Goal: Information Seeking & Learning: Find specific fact

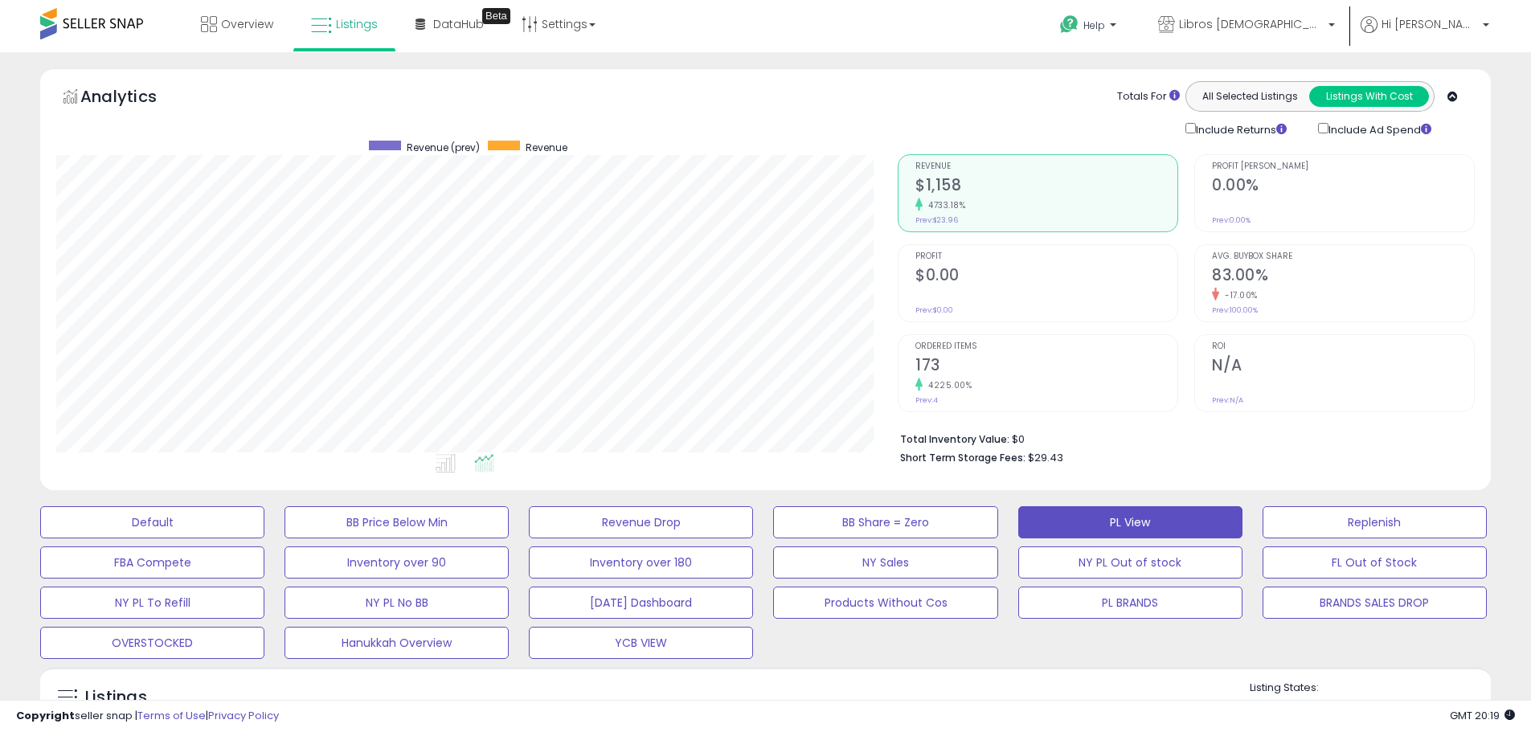
click at [0, 127] on html "Unable to login Retrieving listings data.. has not yet accepted the Terms of Us…" at bounding box center [765, 366] width 1531 height 732
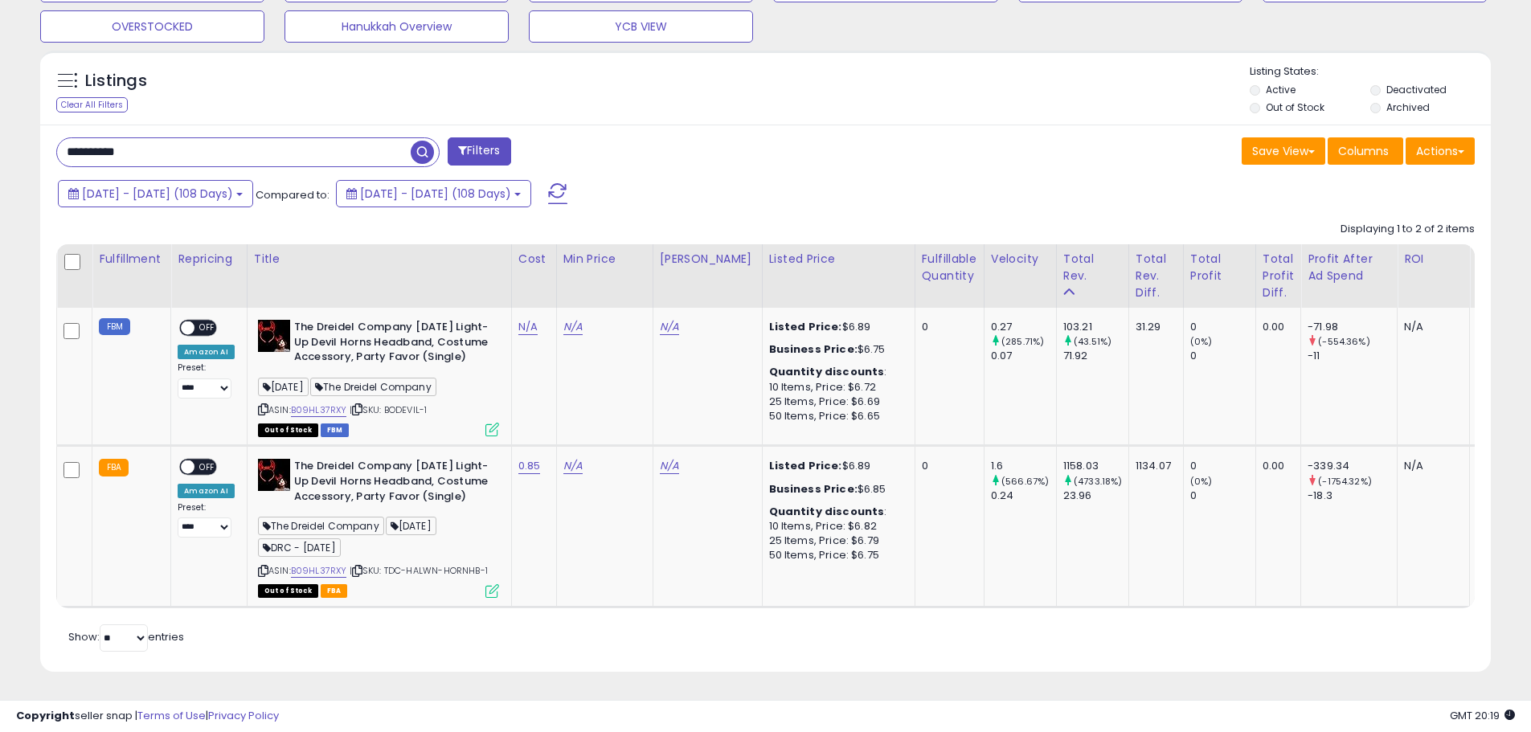
scroll to position [0, 421]
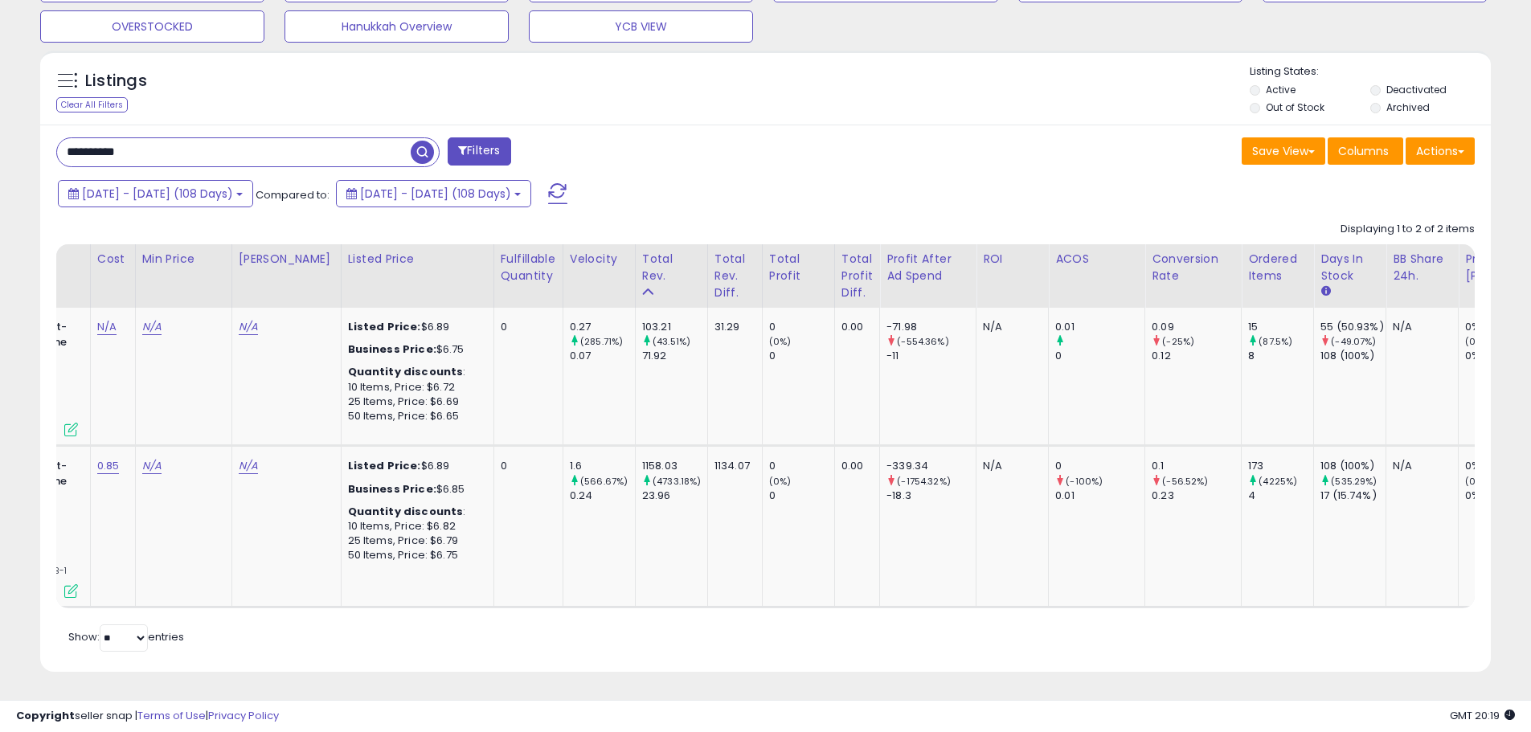
type input "**********"
click at [423, 141] on span "button" at bounding box center [422, 152] width 23 height 23
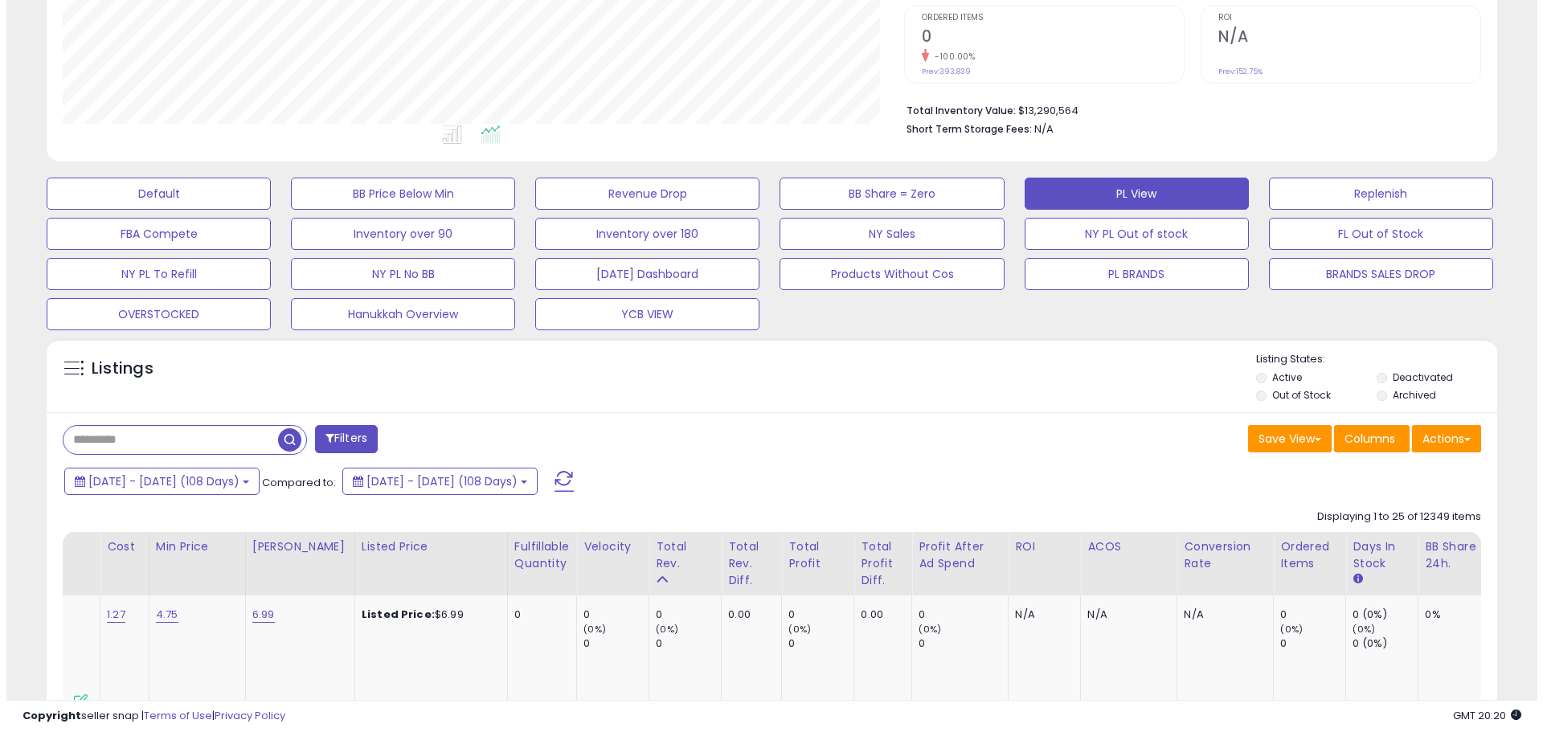
scroll to position [330, 842]
click at [271, 426] on button "button" at bounding box center [285, 438] width 29 height 24
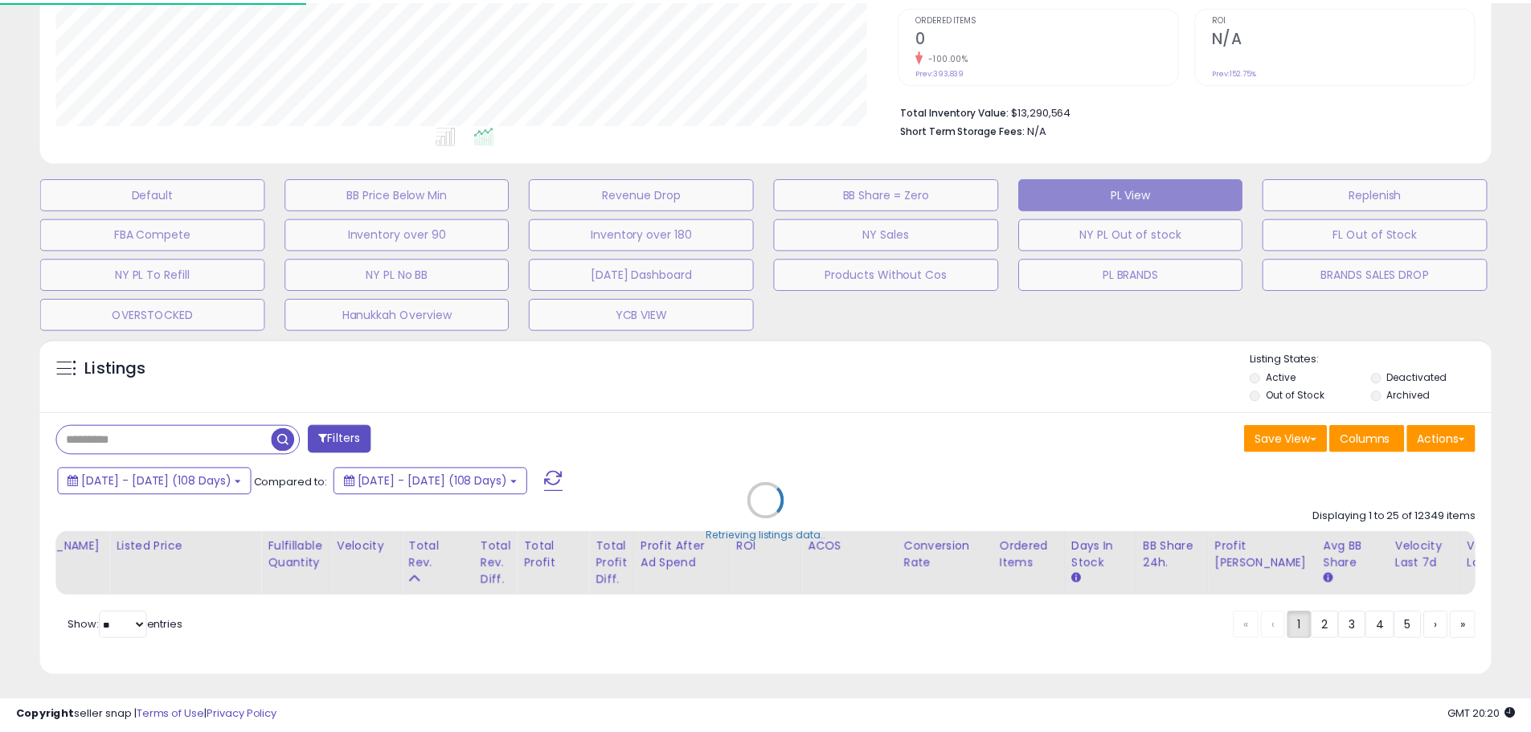
scroll to position [330, 849]
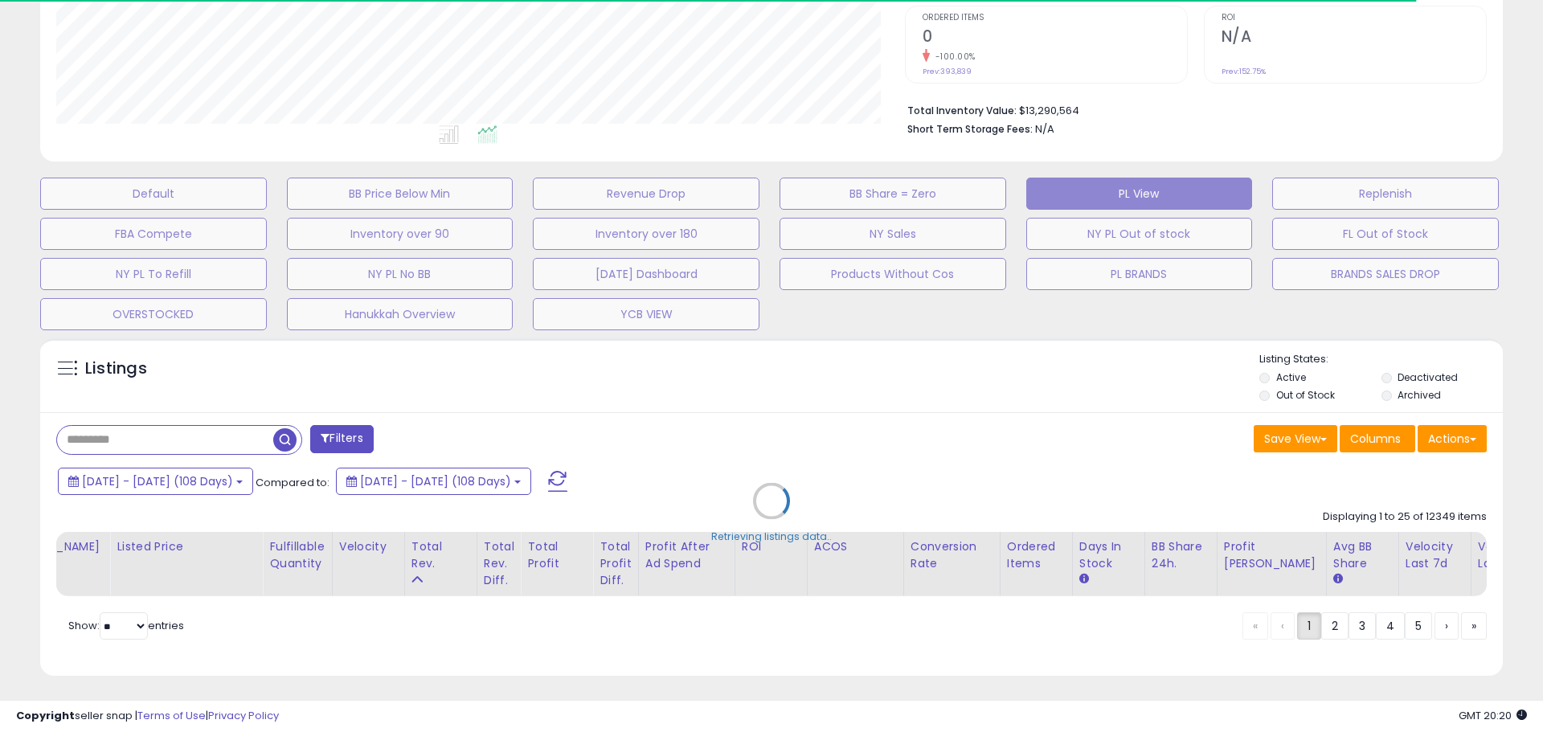
click at [170, 432] on div "Retrieving listings data.." at bounding box center [771, 513] width 1487 height 366
click at [207, 440] on div "Retrieving listings data.." at bounding box center [771, 513] width 1487 height 366
click at [203, 440] on div "Retrieving listings data.." at bounding box center [771, 513] width 1487 height 366
click at [199, 440] on div "Retrieving listings data.." at bounding box center [771, 513] width 1487 height 366
drag, startPoint x: 199, startPoint y: 440, endPoint x: 180, endPoint y: 416, distance: 30.9
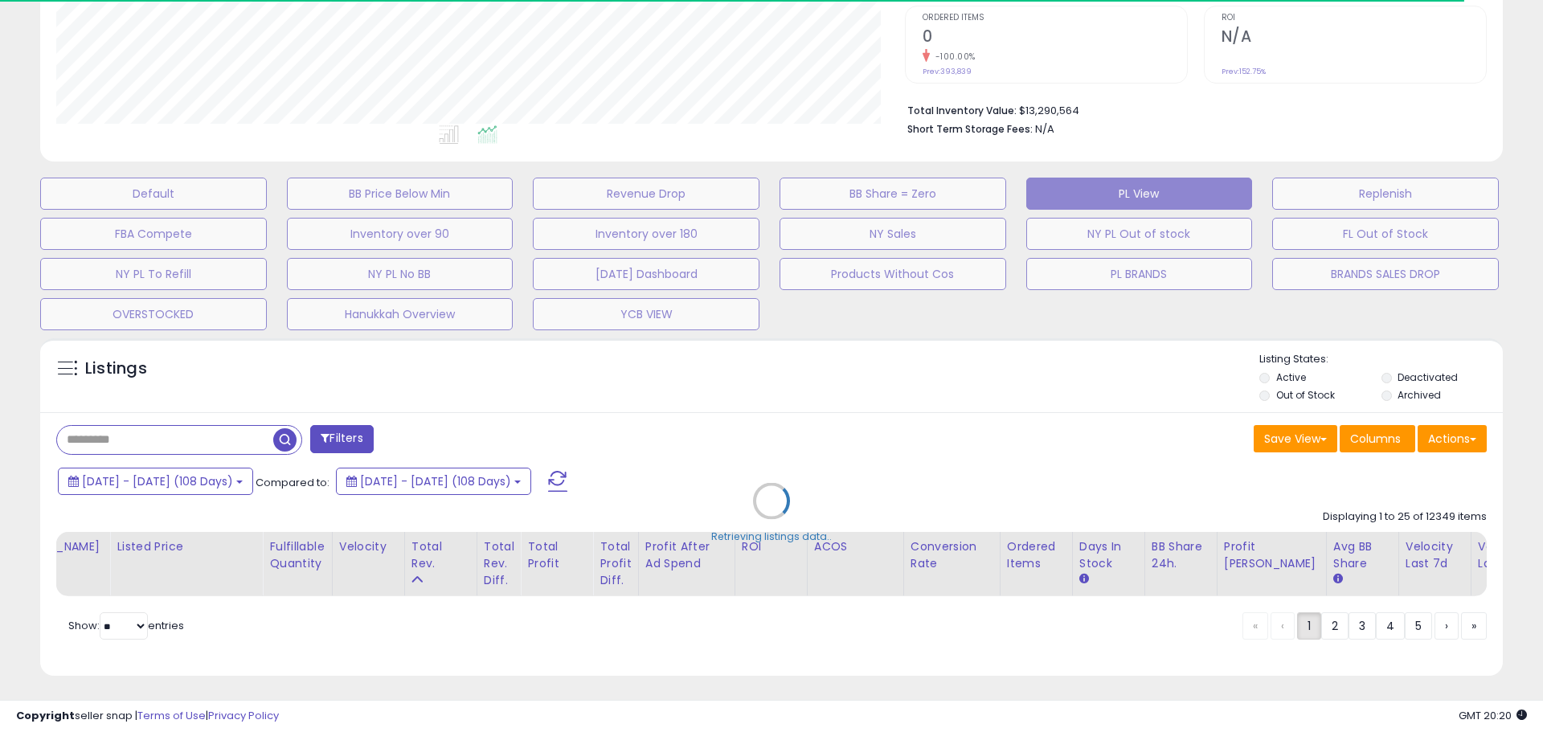
click at [199, 439] on div "Retrieving listings data.." at bounding box center [771, 513] width 1487 height 366
click at [174, 408] on div "Retrieving listings data.." at bounding box center [771, 513] width 1487 height 366
click at [231, 441] on div "Retrieving listings data.." at bounding box center [771, 513] width 1487 height 366
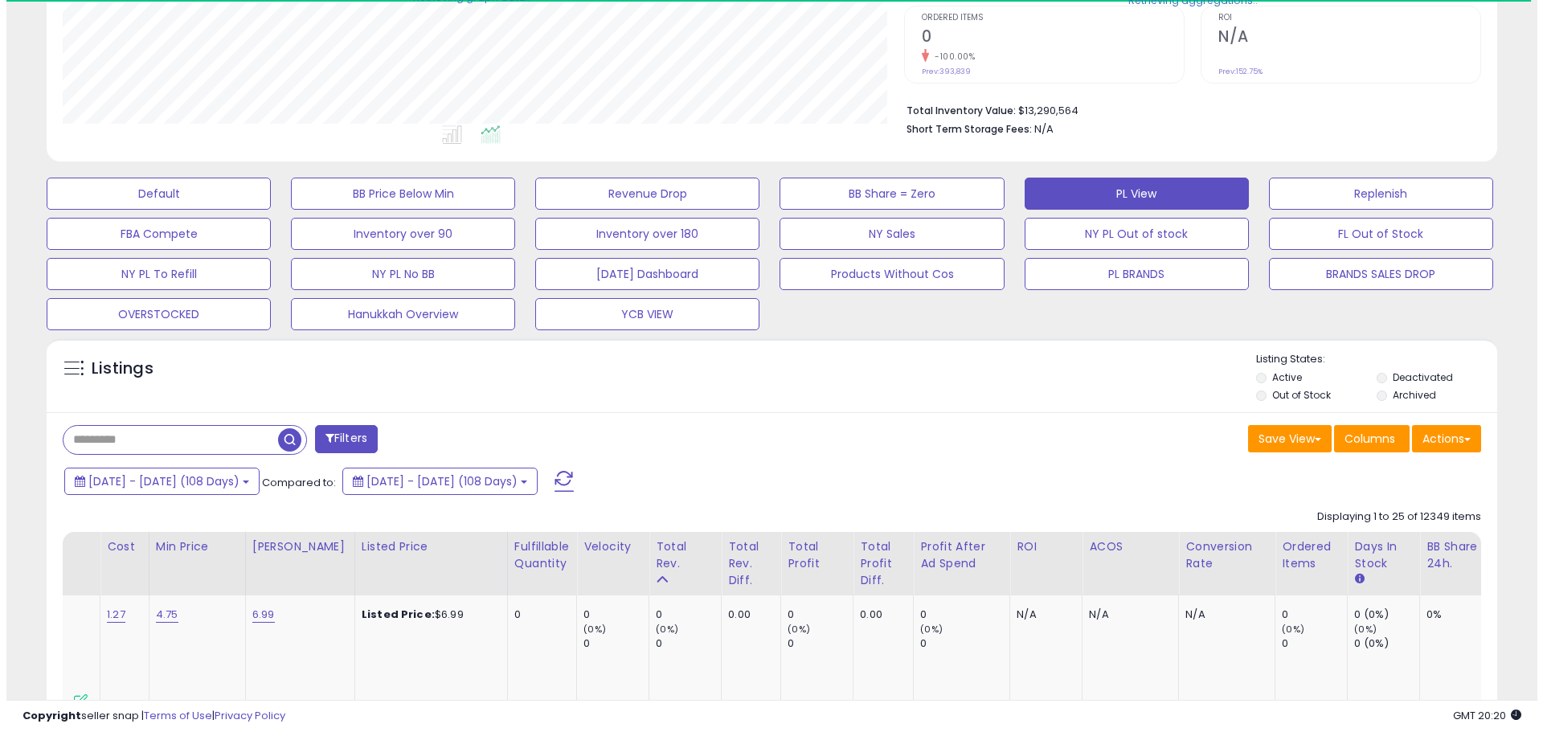
scroll to position [803421, 802909]
click at [199, 433] on input "text" at bounding box center [164, 440] width 215 height 28
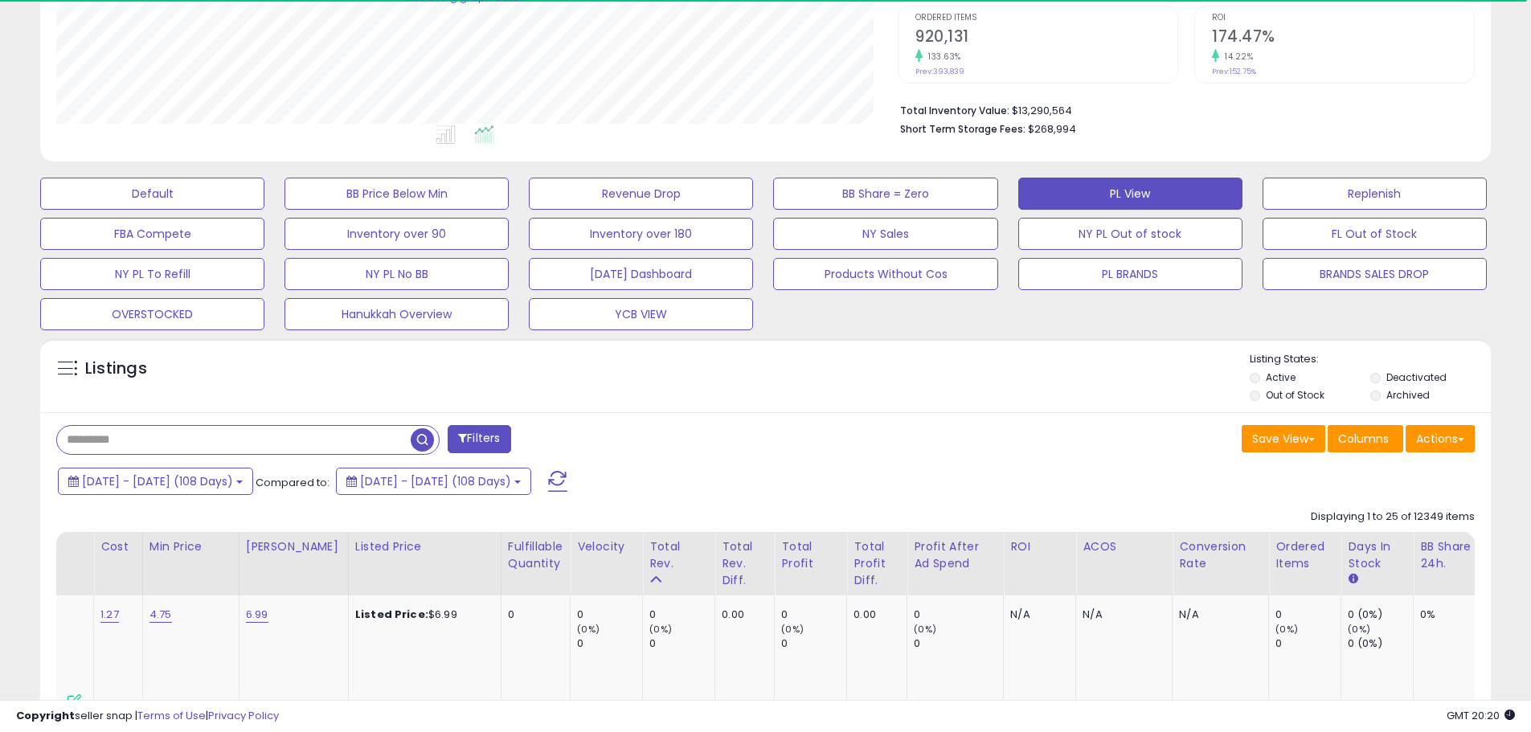
paste input "**********"
click at [423, 444] on span "button" at bounding box center [422, 439] width 23 height 23
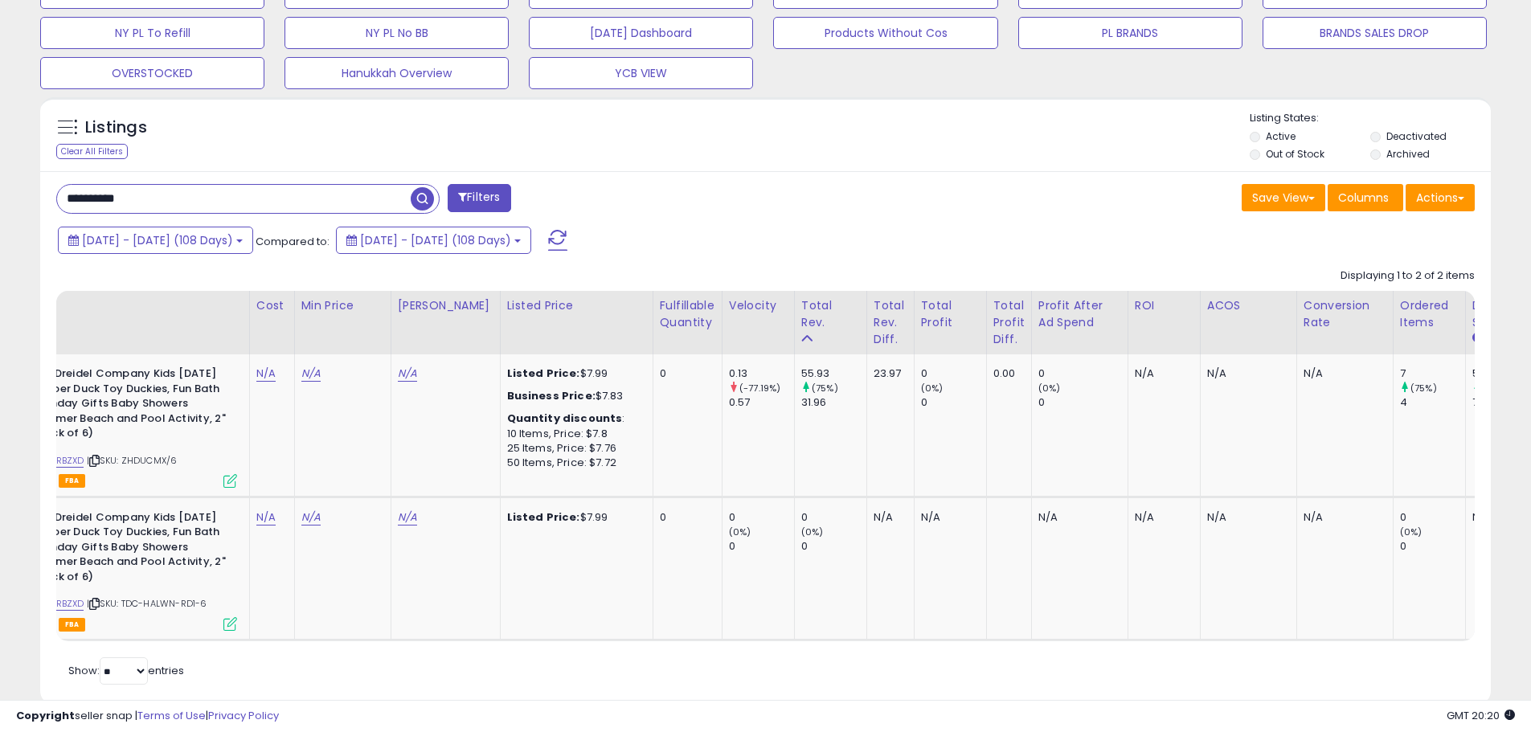
scroll to position [0, 0]
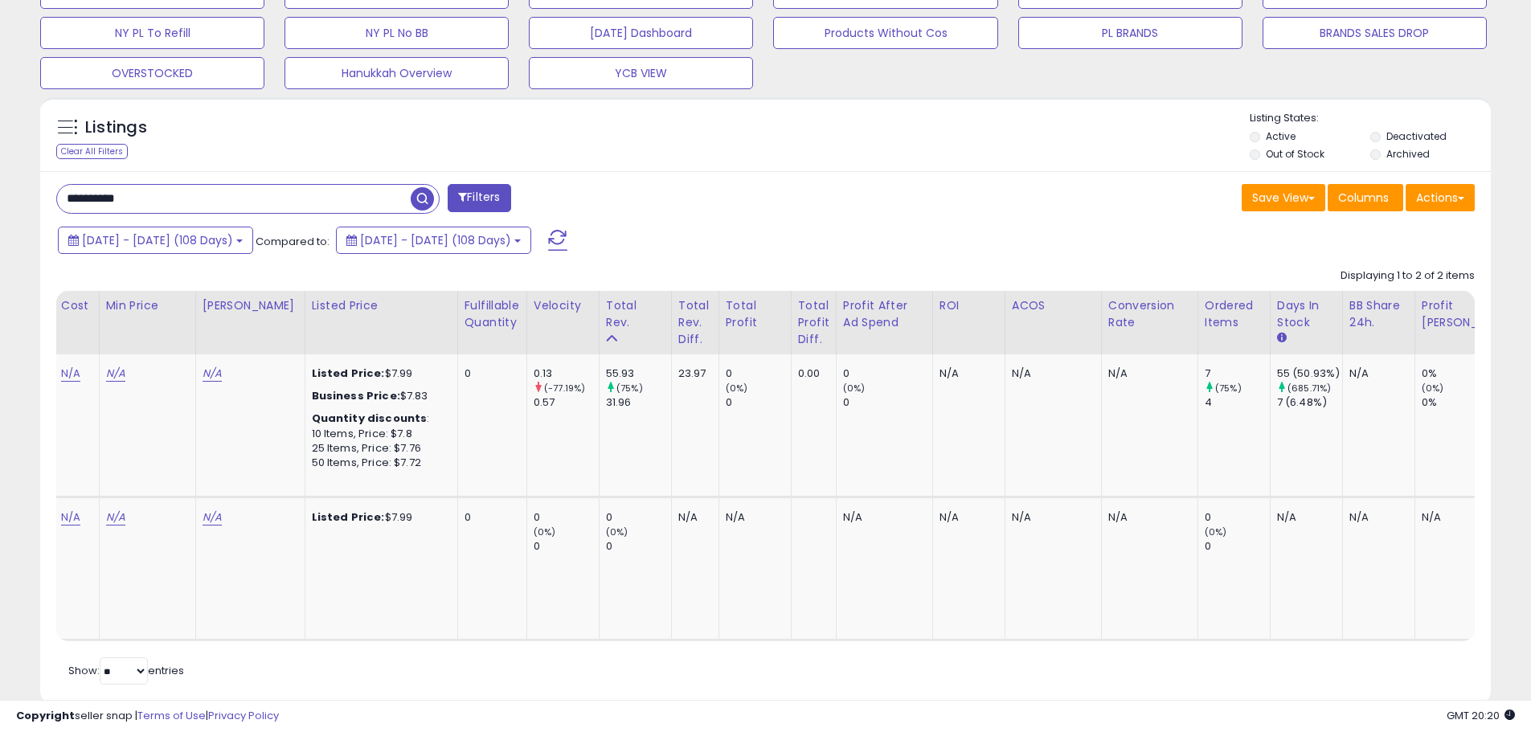
drag, startPoint x: 185, startPoint y: 201, endPoint x: -189, endPoint y: 215, distance: 374.0
paste input "text"
click at [426, 199] on span "button" at bounding box center [422, 198] width 23 height 23
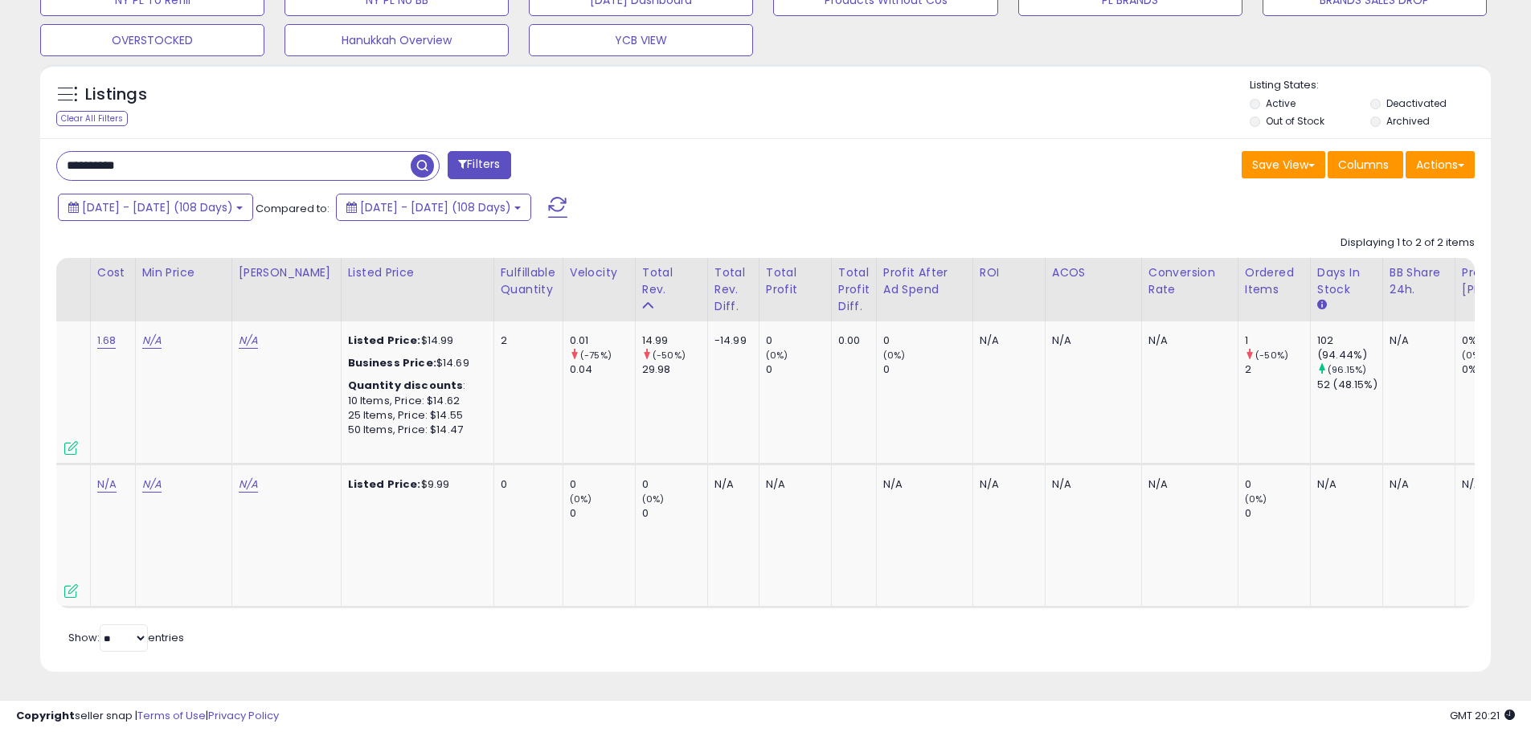
drag, startPoint x: 126, startPoint y: 154, endPoint x: 210, endPoint y: 163, distance: 84.1
paste input "text"
type input "**********"
click at [426, 156] on span "button" at bounding box center [422, 165] width 23 height 23
